Goal: Information Seeking & Learning: Learn about a topic

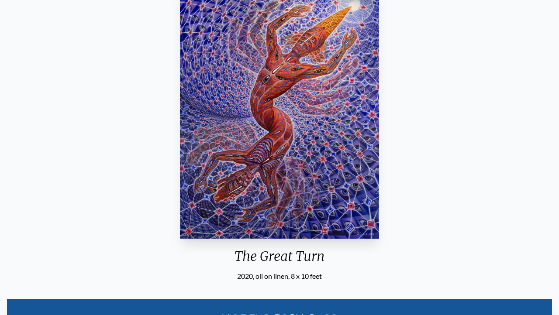
scroll to position [93, 0]
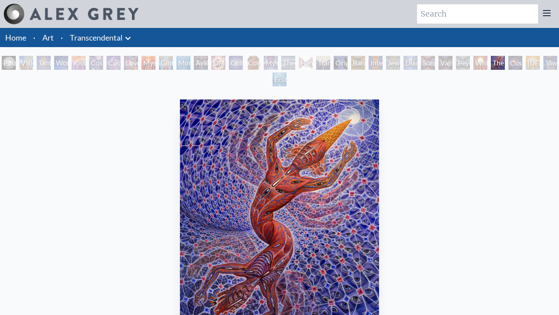
click at [283, 80] on div "Ecstasy" at bounding box center [280, 79] width 14 height 14
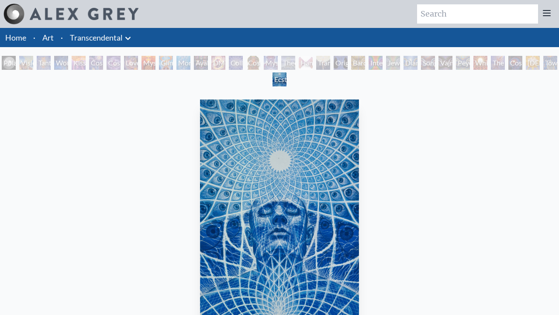
click at [311, 66] on div "Hands that See" at bounding box center [306, 63] width 14 height 14
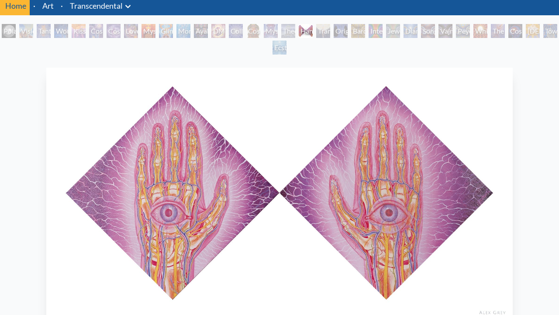
scroll to position [79, 0]
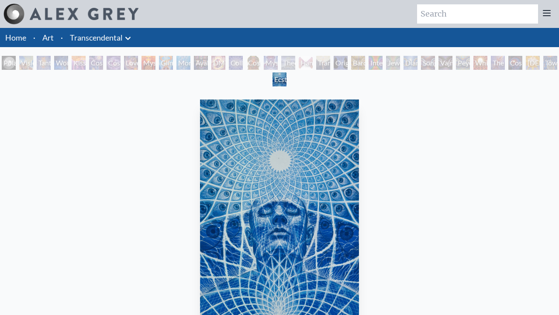
click at [418, 62] on div "Diamond Being" at bounding box center [411, 63] width 14 height 14
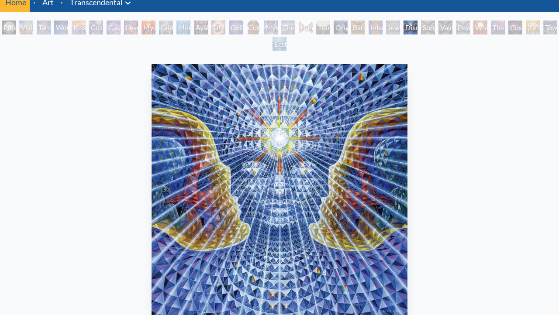
scroll to position [35, 0]
click at [431, 33] on div "Song of Vajra Being" at bounding box center [428, 28] width 14 height 14
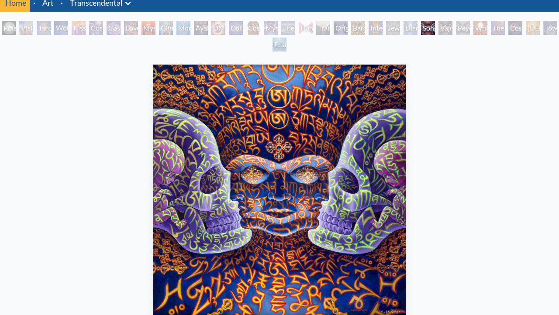
click at [452, 24] on div "Vajra Being" at bounding box center [445, 28] width 14 height 14
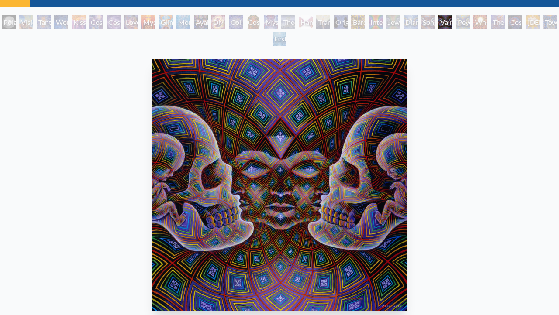
scroll to position [14, 0]
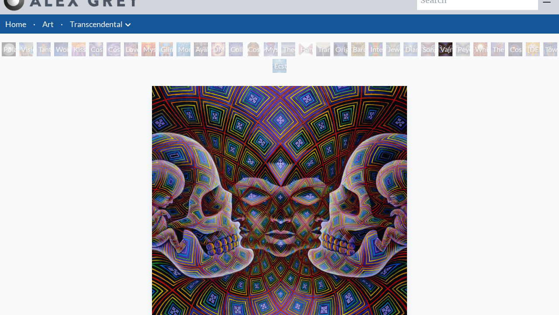
click at [505, 52] on div "The Great Turn" at bounding box center [498, 49] width 14 height 14
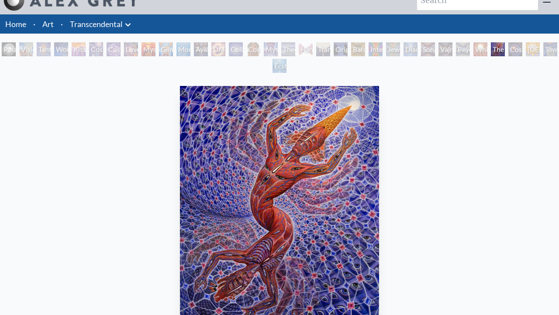
click at [538, 53] on div "[DEMOGRAPHIC_DATA]" at bounding box center [533, 49] width 14 height 14
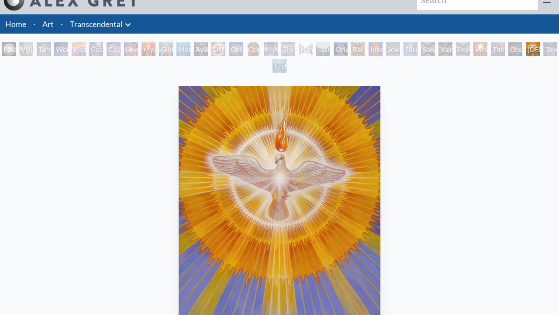
click at [537, 52] on div "Polar Unity Spiral Visionary Origin of Language Tantra Wonder Kiss of the [MEDI…" at bounding box center [279, 58] width 559 height 33
click at [540, 51] on div "[DEMOGRAPHIC_DATA]" at bounding box center [533, 49] width 14 height 14
click at [545, 51] on div "Polar Unity Spiral Visionary Origin of Language Tantra Wonder Kiss of the [MEDI…" at bounding box center [279, 58] width 559 height 33
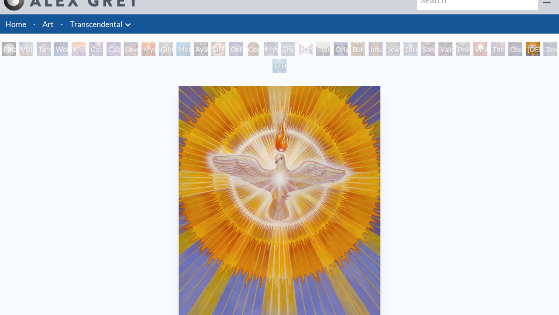
click at [550, 50] on div "Polar Unity Spiral Visionary Origin of Language Tantra Wonder Kiss of the [MEDI…" at bounding box center [279, 58] width 559 height 33
click at [548, 50] on div "Polar Unity Spiral Visionary Origin of Language Tantra Wonder Kiss of the [MEDI…" at bounding box center [279, 58] width 559 height 33
click at [544, 50] on div "Polar Unity Spiral Visionary Origin of Language Tantra Wonder Kiss of the [MEDI…" at bounding box center [279, 58] width 559 height 33
click at [505, 49] on div "The Great Turn" at bounding box center [498, 49] width 14 height 14
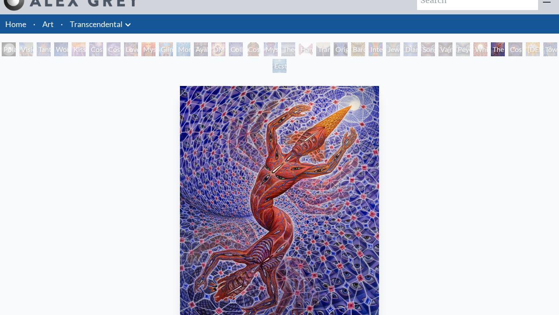
click at [556, 49] on div "Toward the One" at bounding box center [550, 49] width 14 height 14
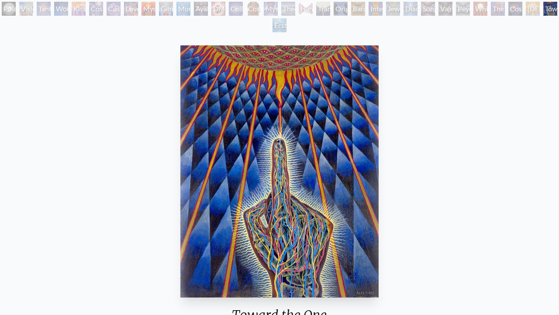
scroll to position [46, 0]
